Goal: Transaction & Acquisition: Obtain resource

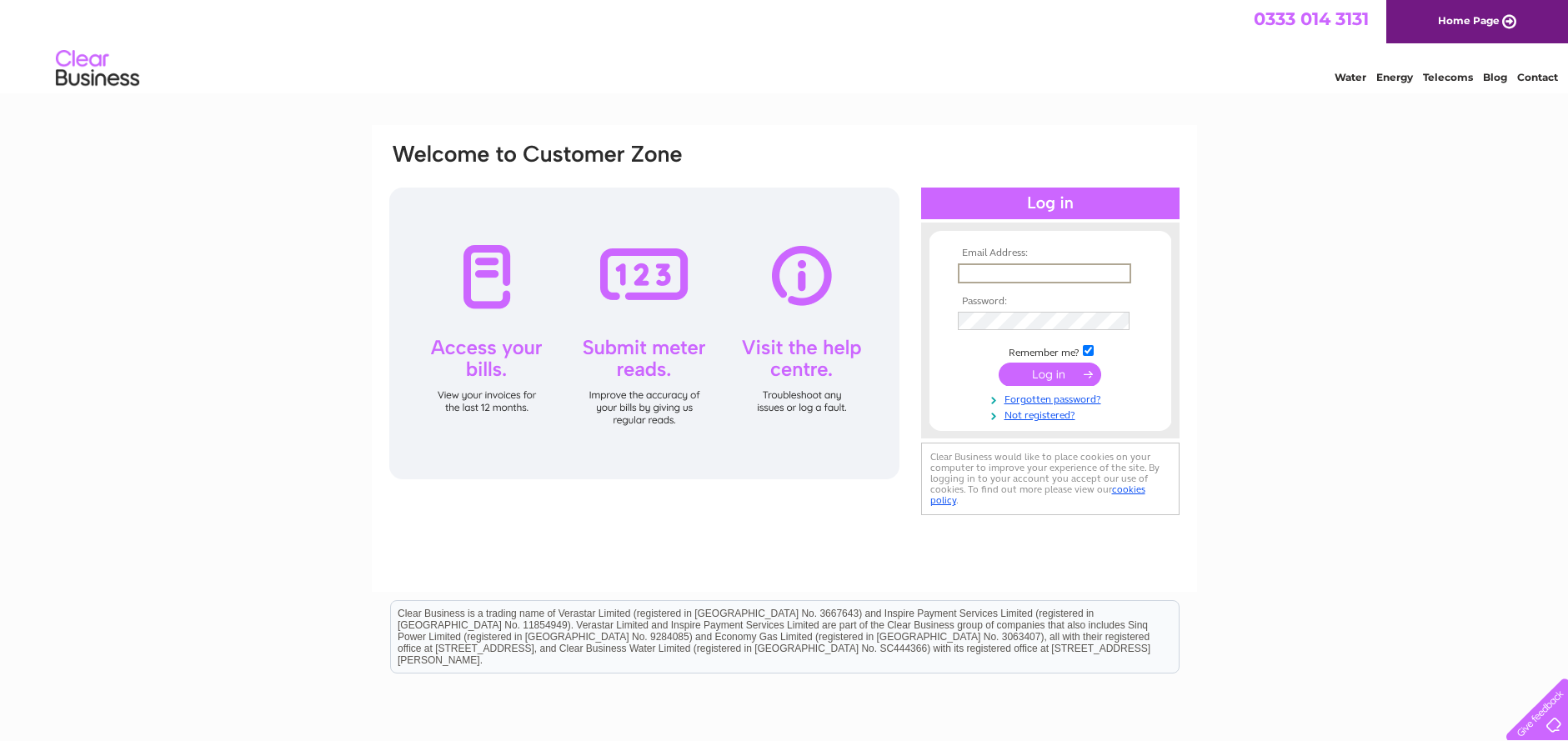
click at [962, 273] on input "text" at bounding box center [1044, 273] width 173 height 20
type input "qeuphemia@gmail.com"
click at [1059, 378] on input "submit" at bounding box center [1050, 372] width 102 height 24
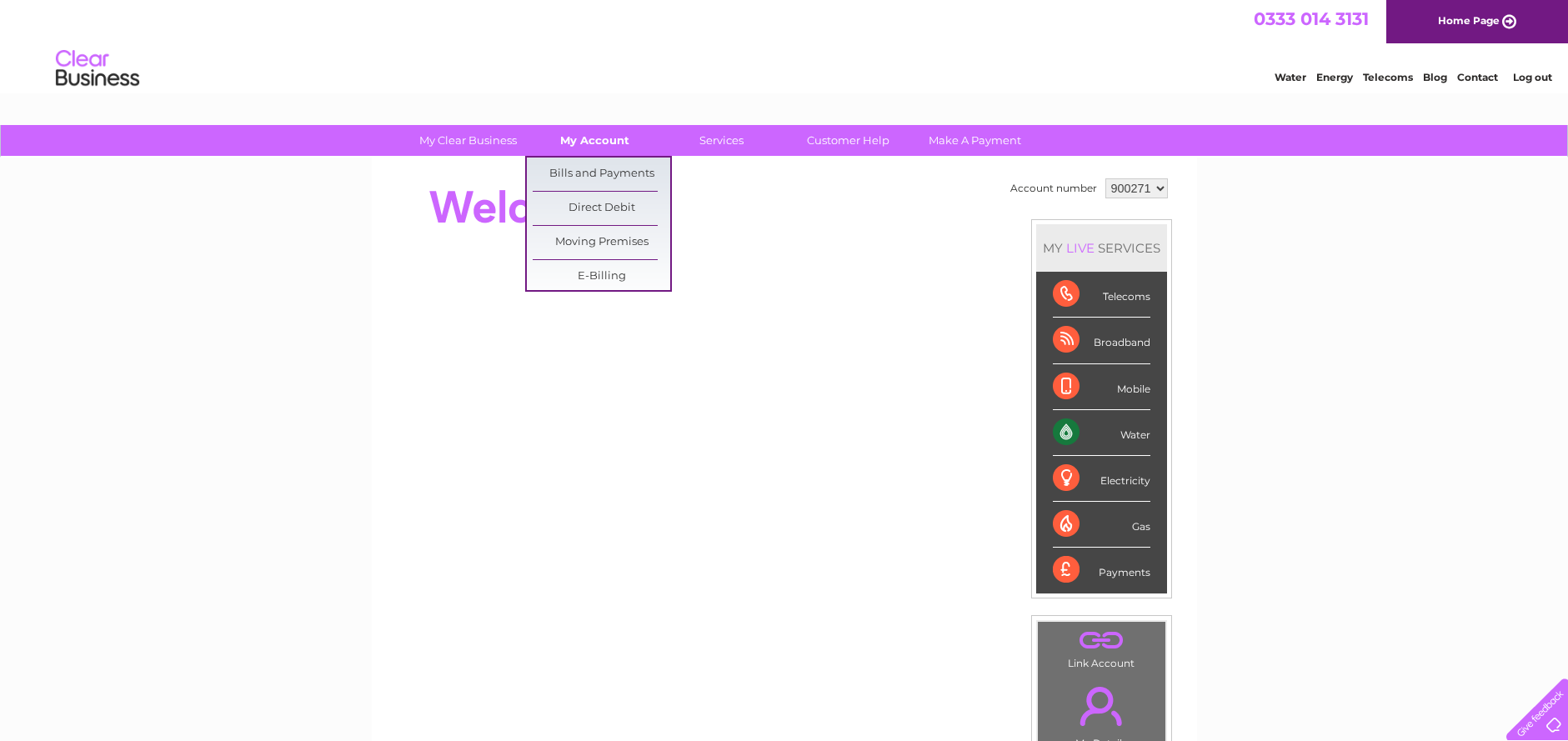
click at [583, 142] on link "My Account" at bounding box center [594, 140] width 137 height 31
click at [572, 170] on link "Bills and Payments" at bounding box center [601, 173] width 137 height 33
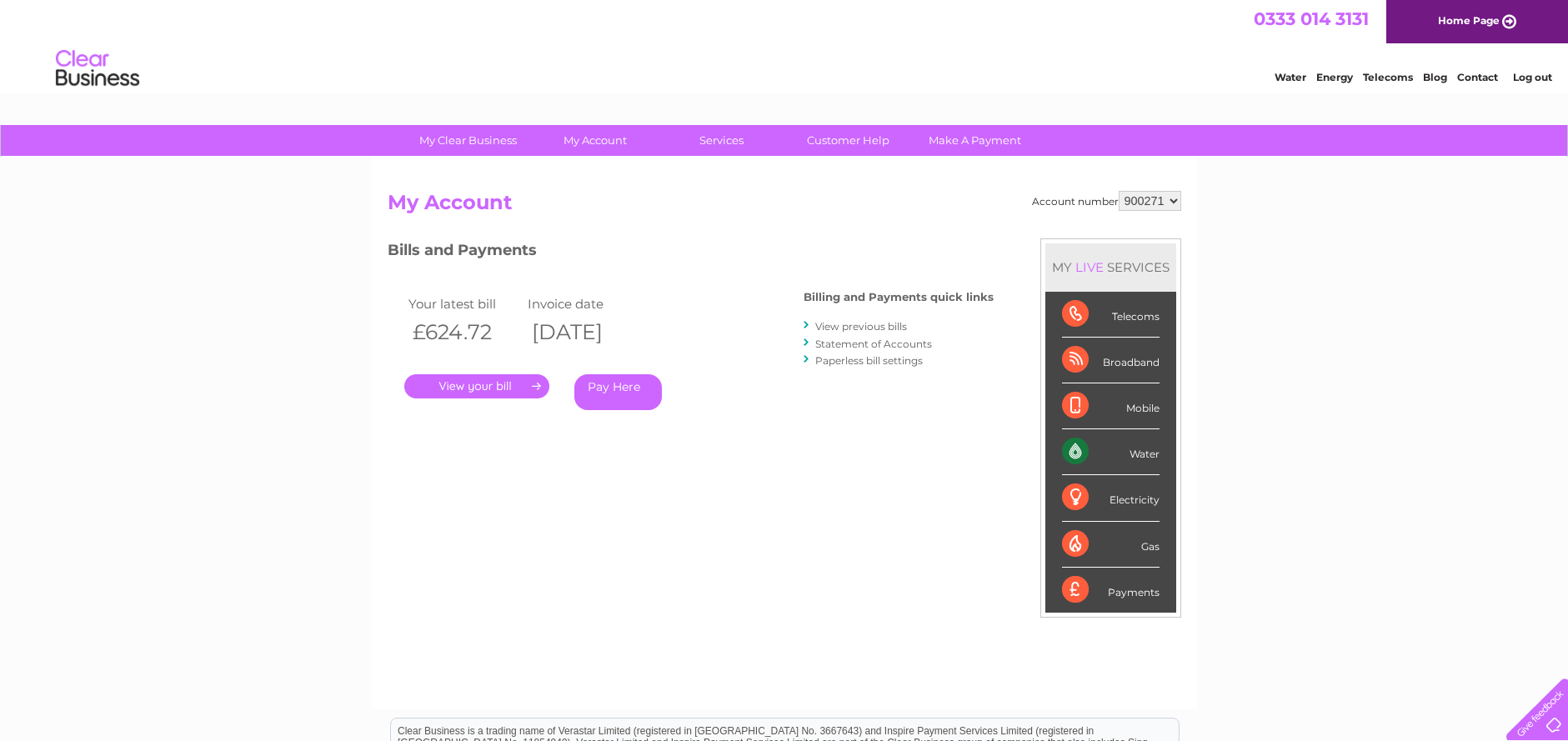
click at [490, 385] on link "." at bounding box center [477, 387] width 145 height 25
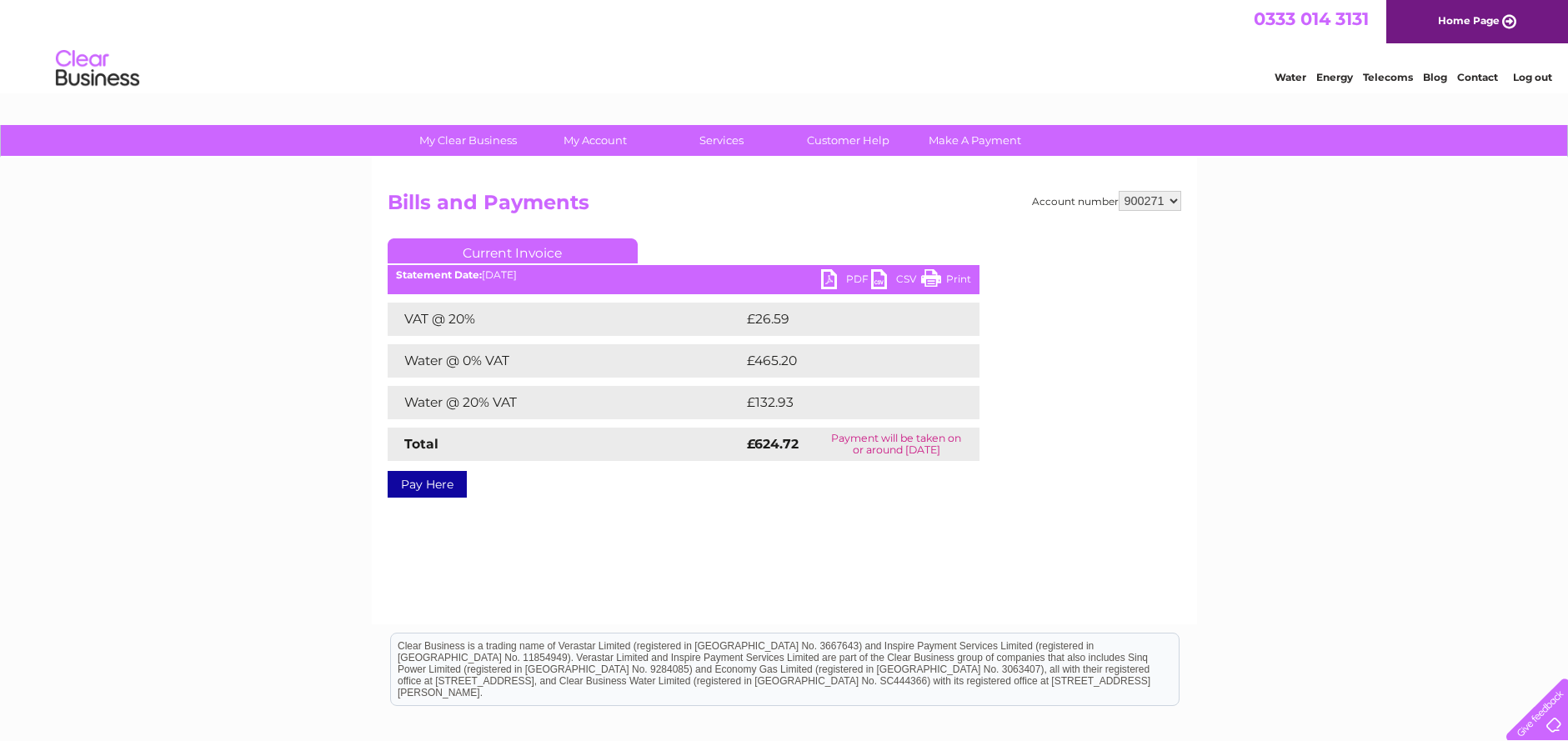
click at [842, 274] on link "PDF" at bounding box center [846, 281] width 50 height 25
click at [1540, 78] on link "Log out" at bounding box center [1532, 77] width 39 height 12
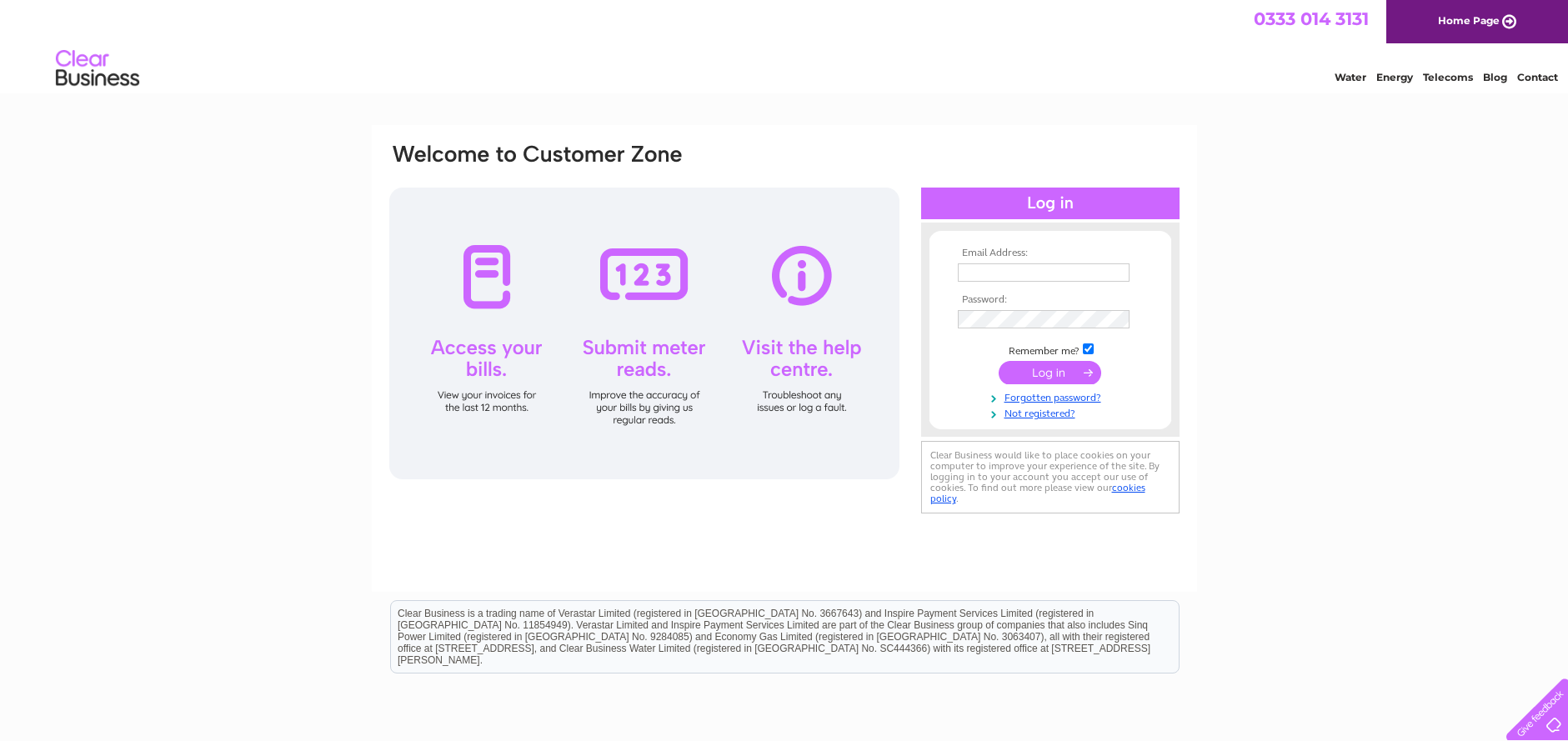
click at [968, 271] on input "text" at bounding box center [1043, 272] width 171 height 18
type input "[EMAIL_ADDRESS][DOMAIN_NAME]"
click at [1050, 372] on input "submit" at bounding box center [1050, 372] width 102 height 24
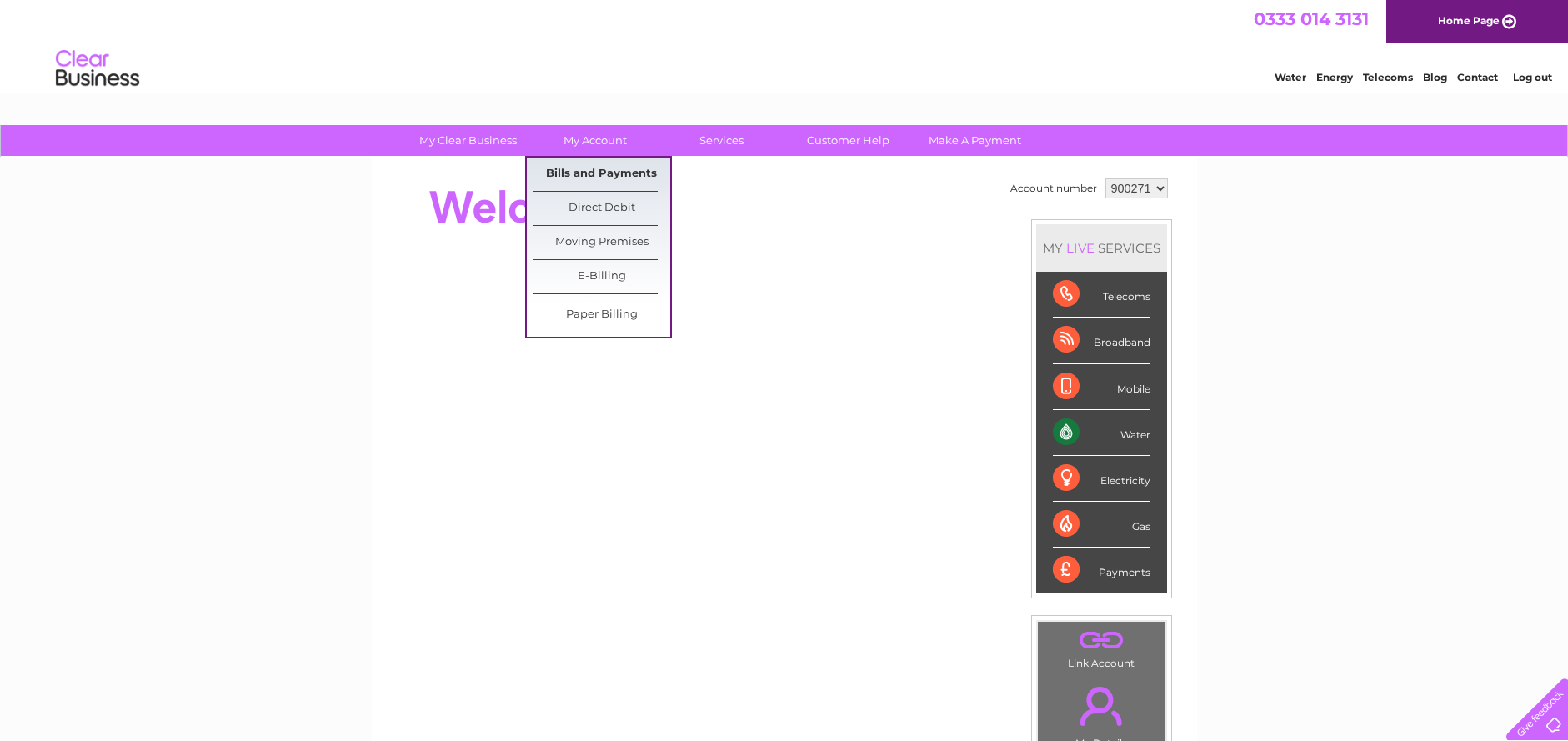
click at [590, 164] on link "Bills and Payments" at bounding box center [601, 173] width 137 height 33
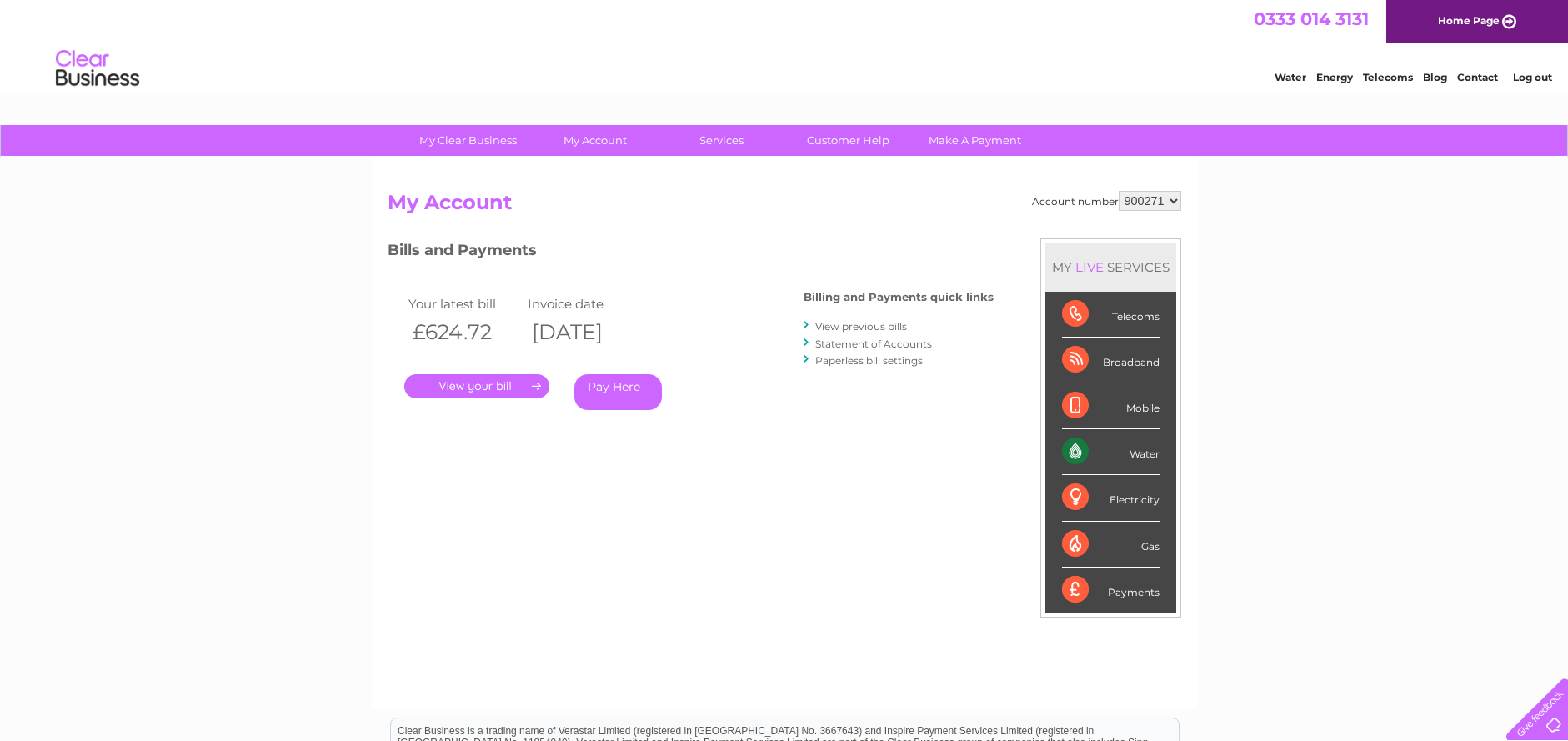
click at [851, 330] on link "View previous bills" at bounding box center [861, 326] width 92 height 12
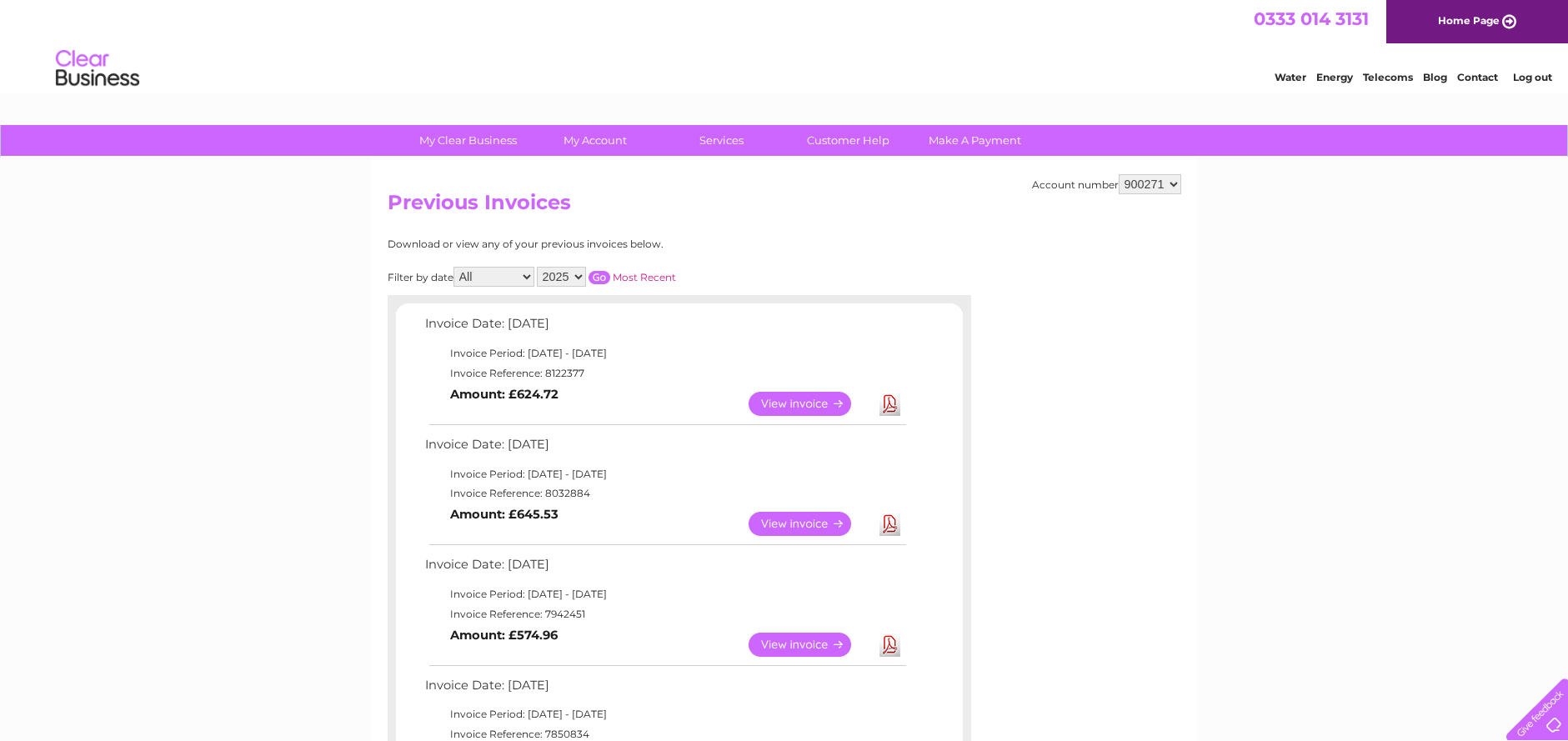
click at [892, 524] on link "Download" at bounding box center [890, 524] width 21 height 25
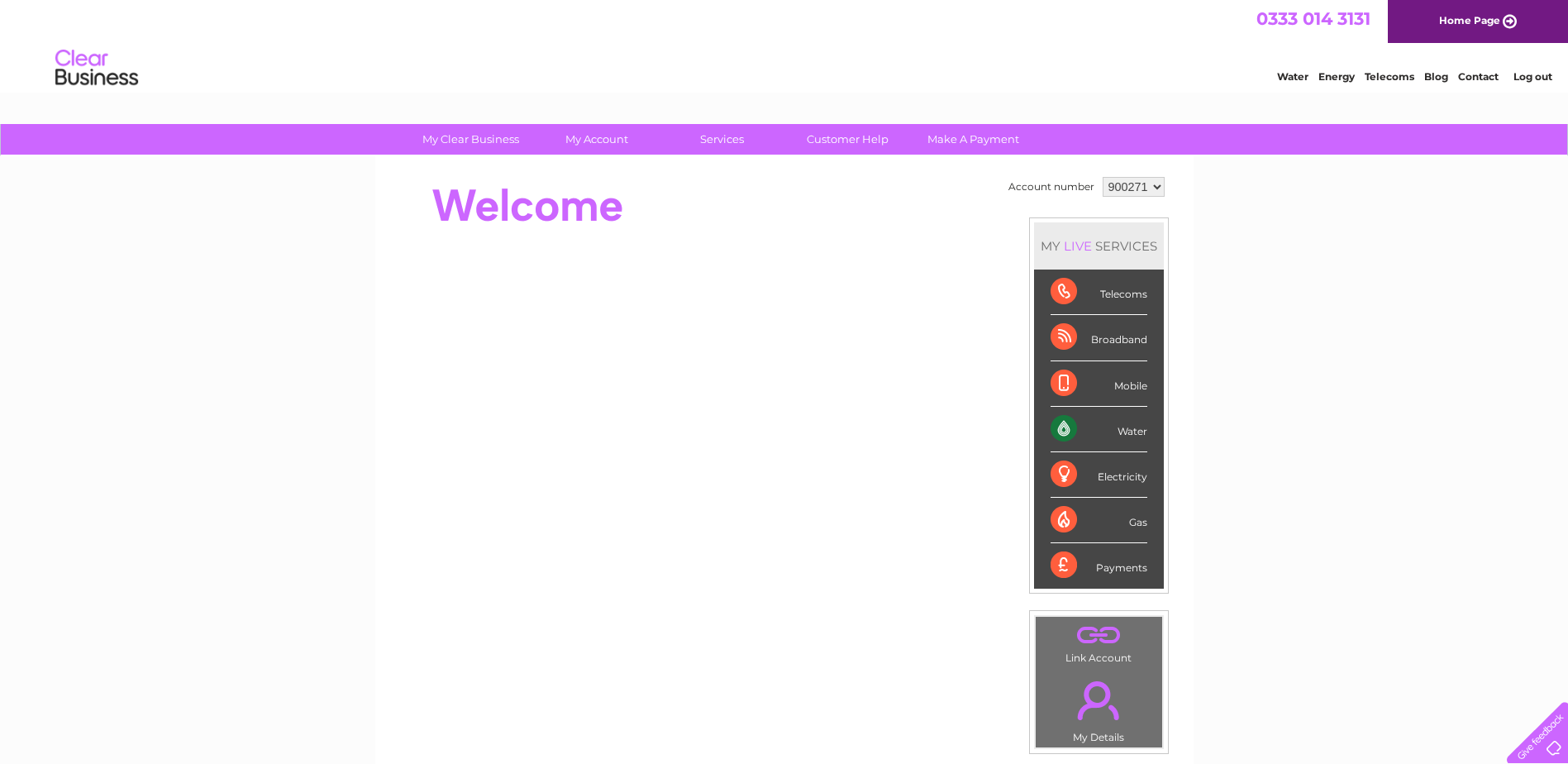
click at [1536, 74] on link "Log out" at bounding box center [1532, 76] width 39 height 12
